Goal: Task Accomplishment & Management: Complete application form

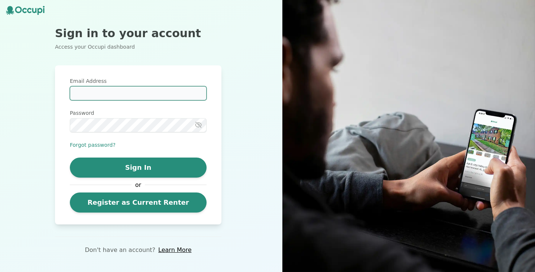
click at [165, 97] on input "Email Address" at bounding box center [138, 93] width 137 height 14
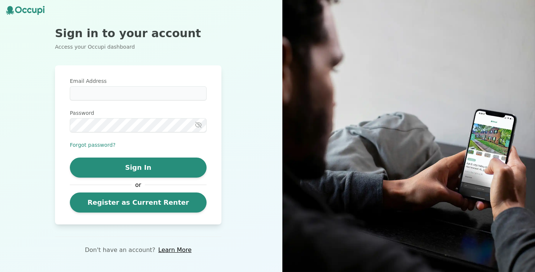
click at [175, 70] on div "Email Address Password Forgot password? Sign In or Register as Current Renter" at bounding box center [138, 144] width 167 height 159
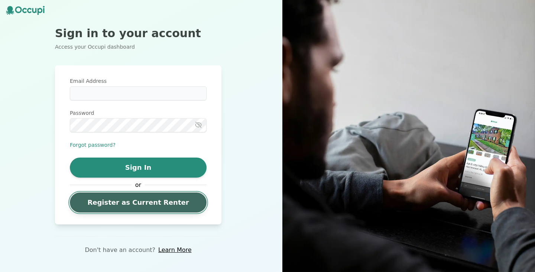
click at [157, 202] on link "Register as Current Renter" at bounding box center [138, 203] width 137 height 20
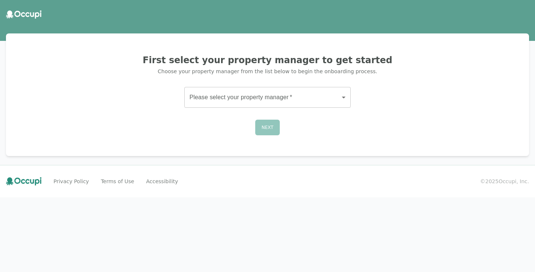
click at [239, 93] on body "First select your property manager to get started Choose your property manager …" at bounding box center [267, 136] width 535 height 272
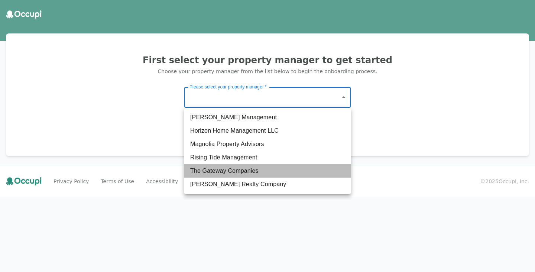
click at [280, 174] on li "The Gateway Companies" at bounding box center [267, 170] width 167 height 13
type input "**********"
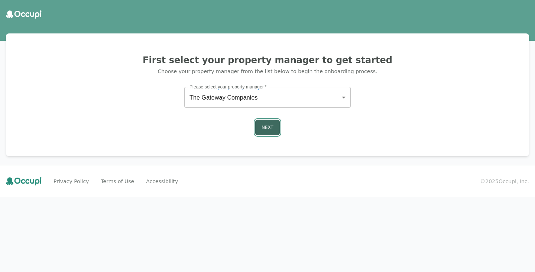
click at [275, 126] on button "Next" at bounding box center [267, 128] width 25 height 16
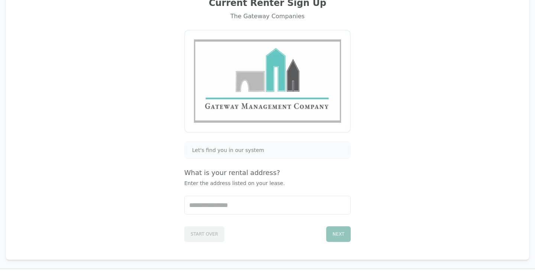
scroll to position [69, 0]
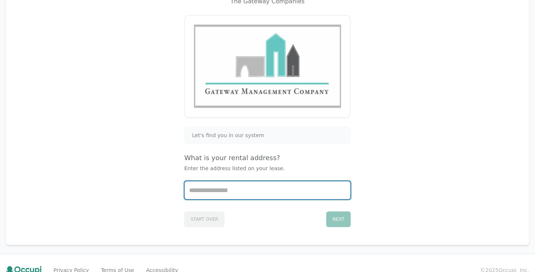
click at [235, 185] on input "Start typing..." at bounding box center [268, 190] width 166 height 18
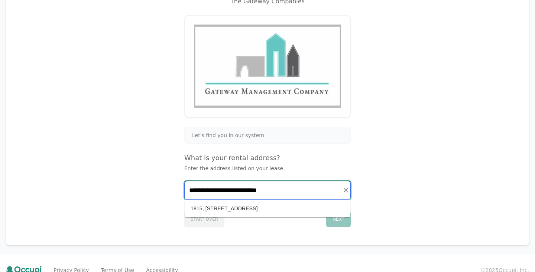
click at [243, 215] on ul "1815, [STREET_ADDRESS]" at bounding box center [268, 209] width 166 height 18
click at [244, 210] on li "1815, [STREET_ADDRESS]" at bounding box center [268, 209] width 166 height 12
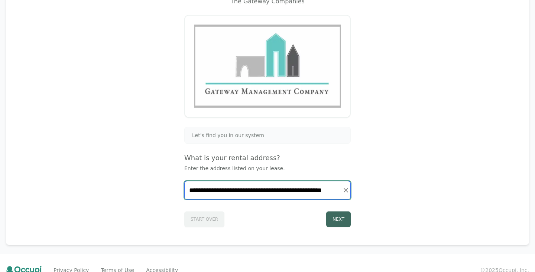
type input "**********"
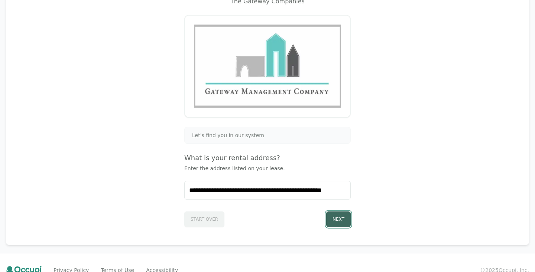
click at [333, 218] on button "Next" at bounding box center [338, 220] width 25 height 16
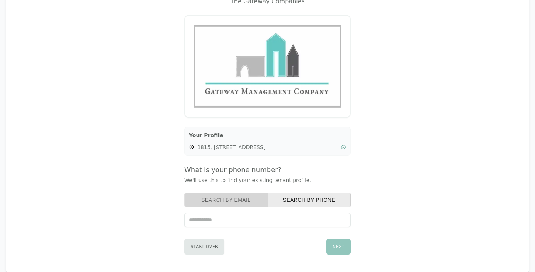
click at [254, 204] on button "Search by Email" at bounding box center [226, 200] width 84 height 14
click at [258, 219] on input "text" at bounding box center [267, 220] width 167 height 14
type input "**********"
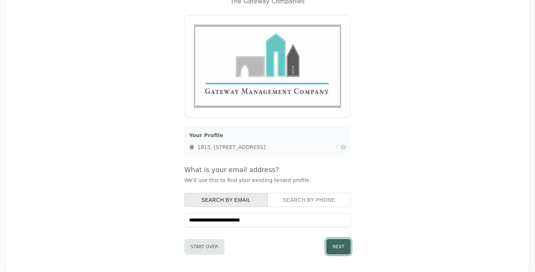
click at [341, 246] on button "Next" at bounding box center [338, 247] width 25 height 16
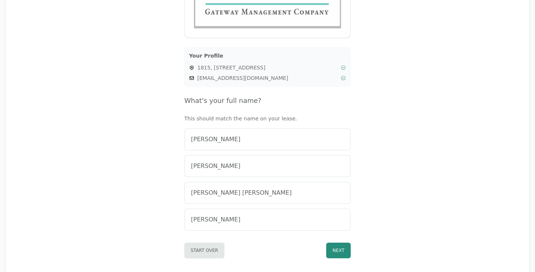
scroll to position [150, 0]
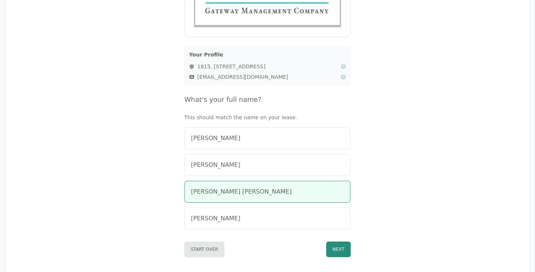
click at [271, 197] on button "[PERSON_NAME] [PERSON_NAME]" at bounding box center [267, 192] width 167 height 22
click at [335, 252] on button "Next" at bounding box center [338, 250] width 25 height 16
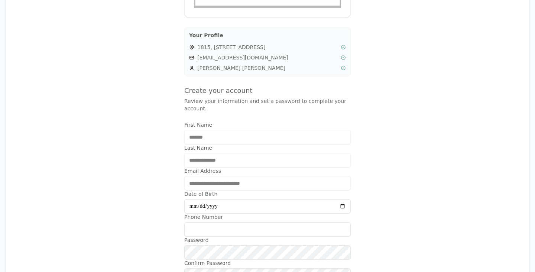
scroll to position [174, 0]
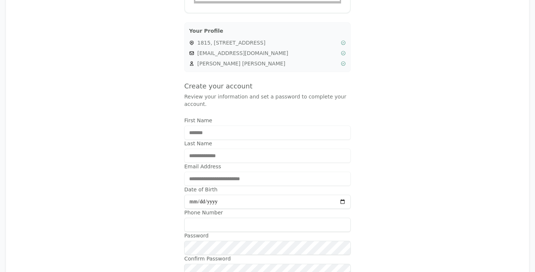
type input "**********"
click at [411, 164] on div "**********" at bounding box center [268, 110] width 506 height 482
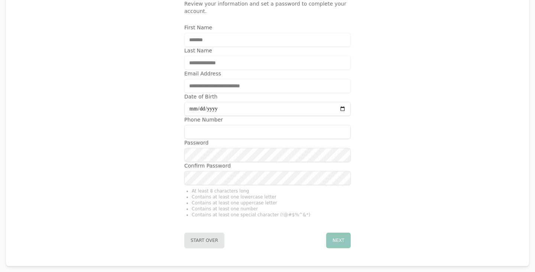
scroll to position [277, 0]
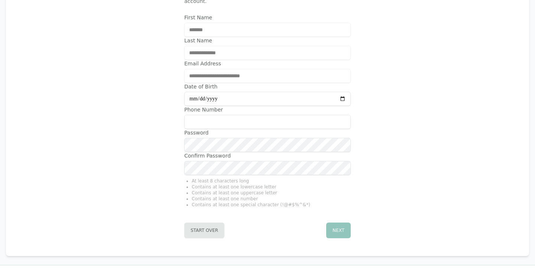
click at [252, 131] on label "Password" at bounding box center [267, 132] width 167 height 7
click at [253, 120] on input "Phone Number" at bounding box center [267, 122] width 167 height 14
type input "**********"
click at [331, 226] on button "Next" at bounding box center [338, 231] width 25 height 16
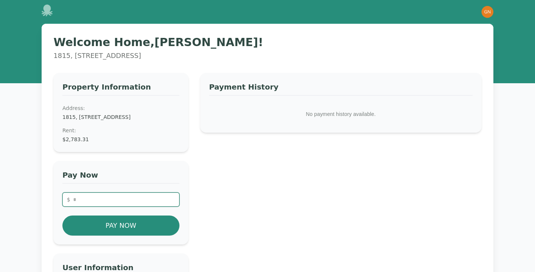
click at [114, 206] on input "number" at bounding box center [120, 200] width 117 height 14
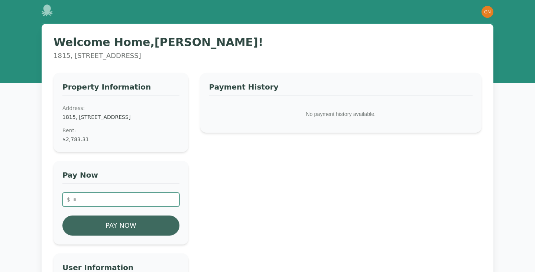
type input "*******"
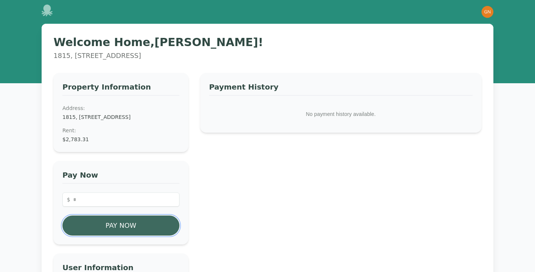
click at [113, 236] on button "Pay Now" at bounding box center [120, 226] width 117 height 20
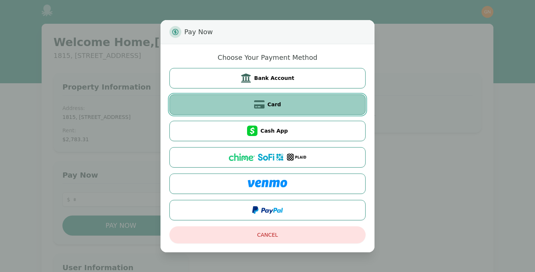
click at [273, 106] on span "Card" at bounding box center [275, 104] width 14 height 7
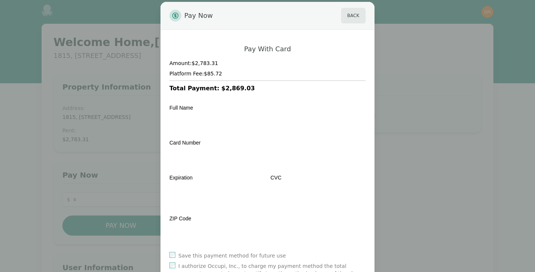
scroll to position [11, 0]
click at [361, 16] on button "Back" at bounding box center [353, 15] width 25 height 16
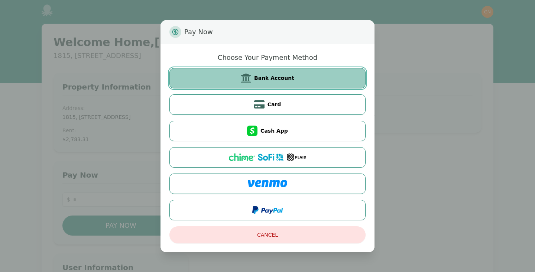
click at [278, 82] on button "Bank Account" at bounding box center [268, 78] width 196 height 20
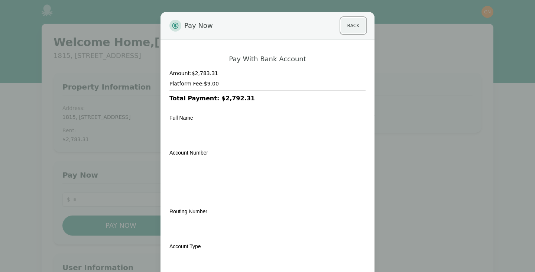
click at [358, 26] on button "Back" at bounding box center [353, 26] width 25 height 16
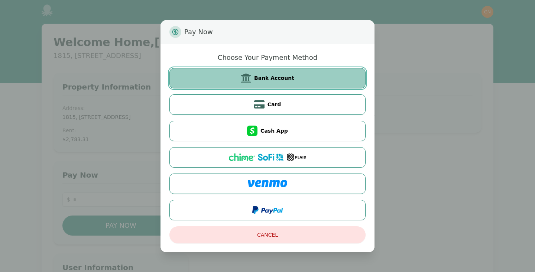
click at [293, 78] on button "Bank Account" at bounding box center [268, 78] width 196 height 20
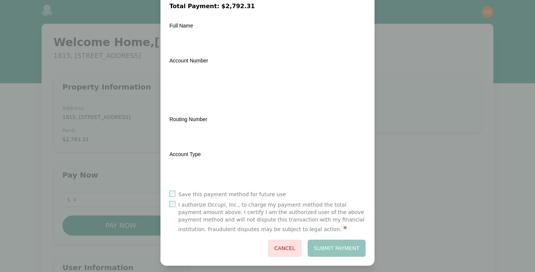
scroll to position [93, 0]
click at [339, 246] on button "Submit Payment" at bounding box center [337, 247] width 58 height 17
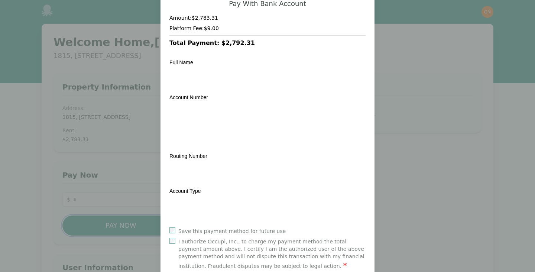
scroll to position [0, 0]
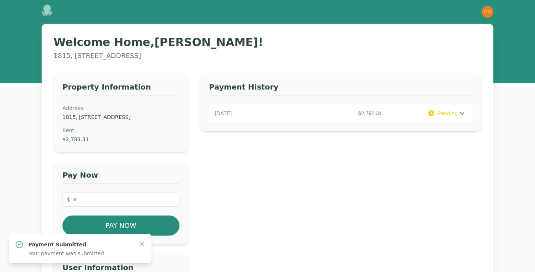
click at [447, 108] on div "[DATE] $2,792.31 Pending" at bounding box center [341, 113] width 264 height 18
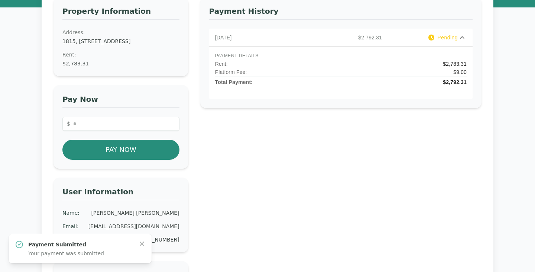
scroll to position [77, 0]
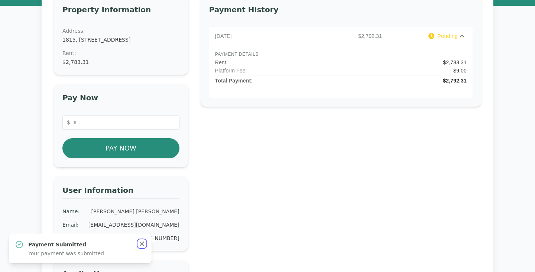
click at [143, 240] on icon "button" at bounding box center [141, 243] width 7 height 7
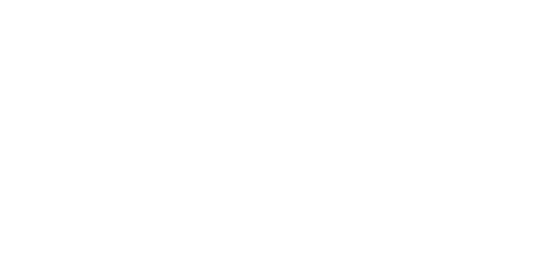
scroll to position [77, 0]
